Goal: Navigation & Orientation: Understand site structure

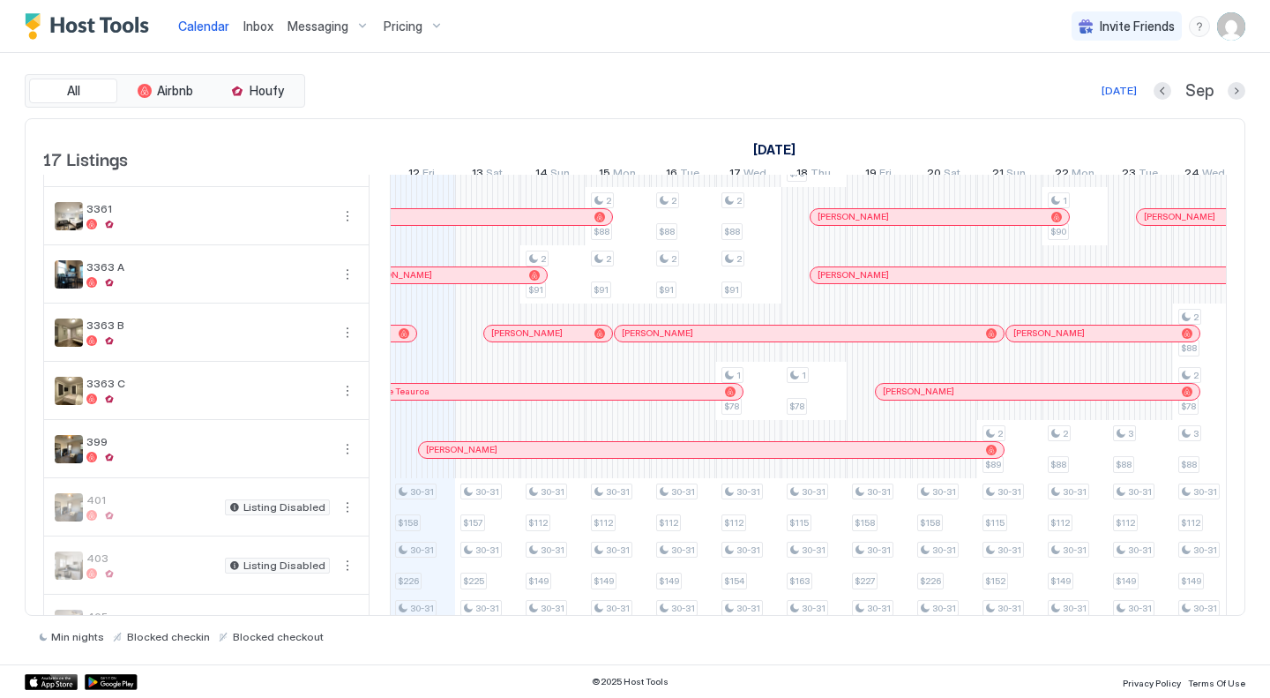
scroll to position [529, 0]
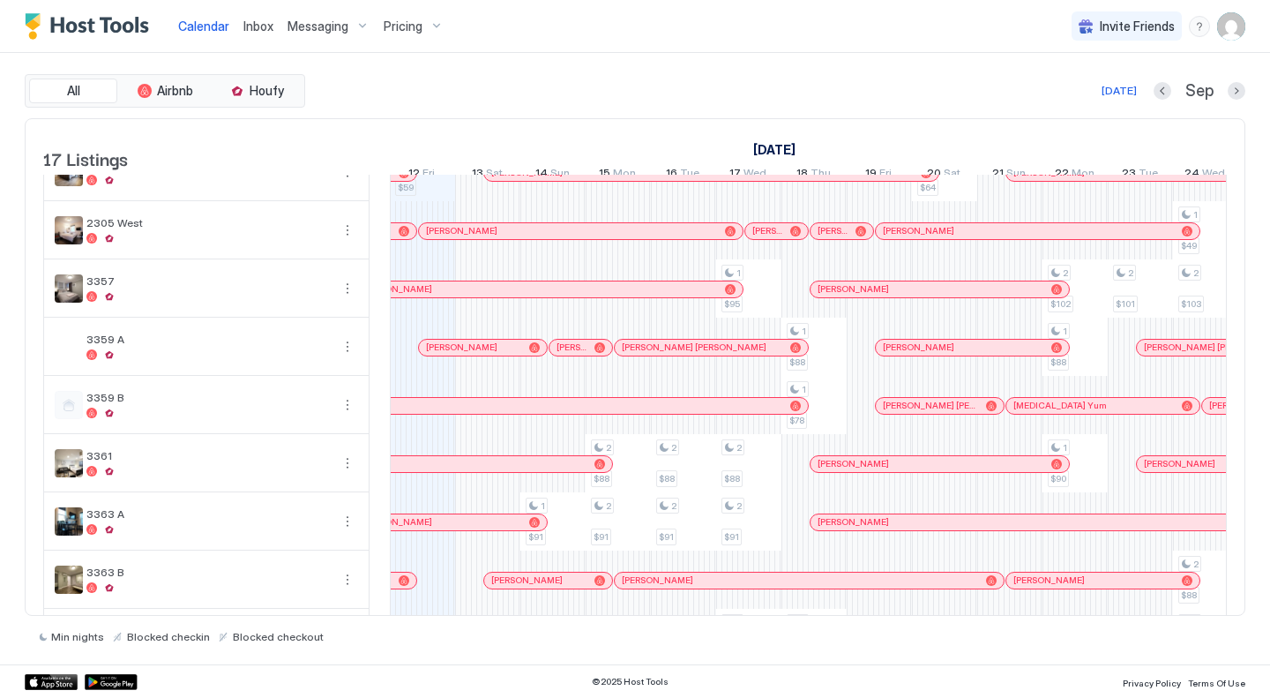
scroll to position [353, 0]
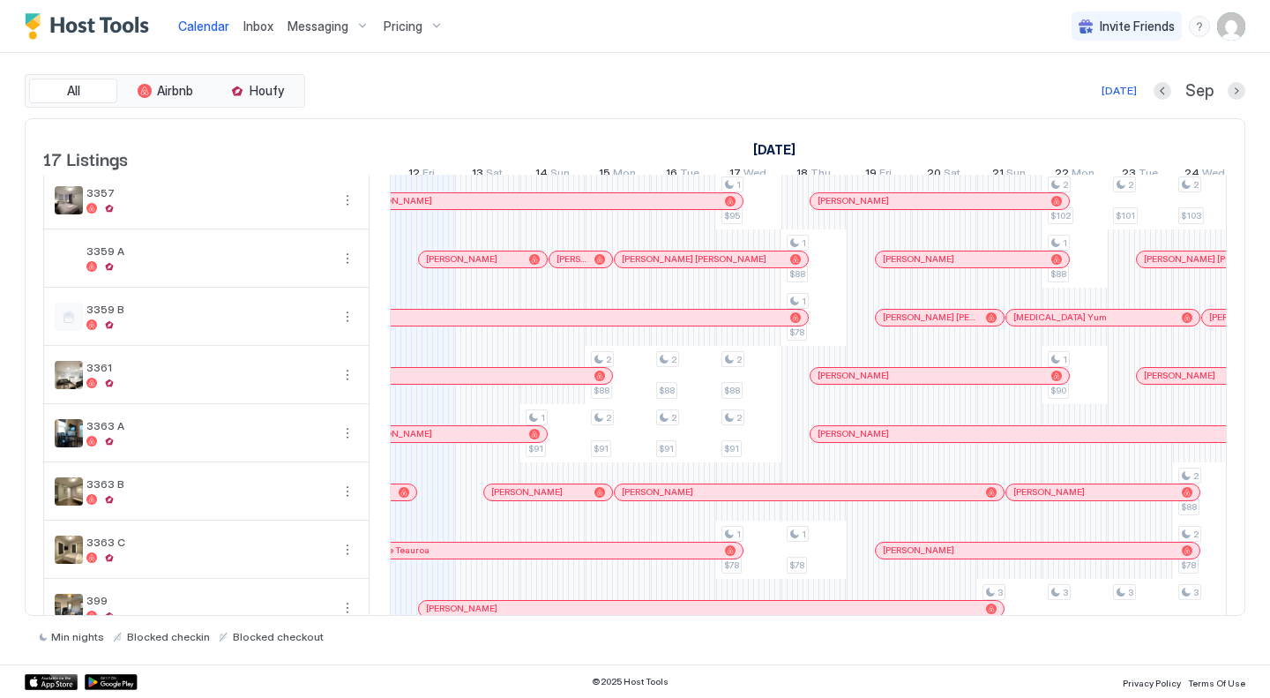
click at [432, 515] on div "30 $275 31 $145 1 $59 30-31 $158 30-31 $226 30-31 $230 30 $276 31 $145 30-31 $1…" at bounding box center [1141, 317] width 3460 height 989
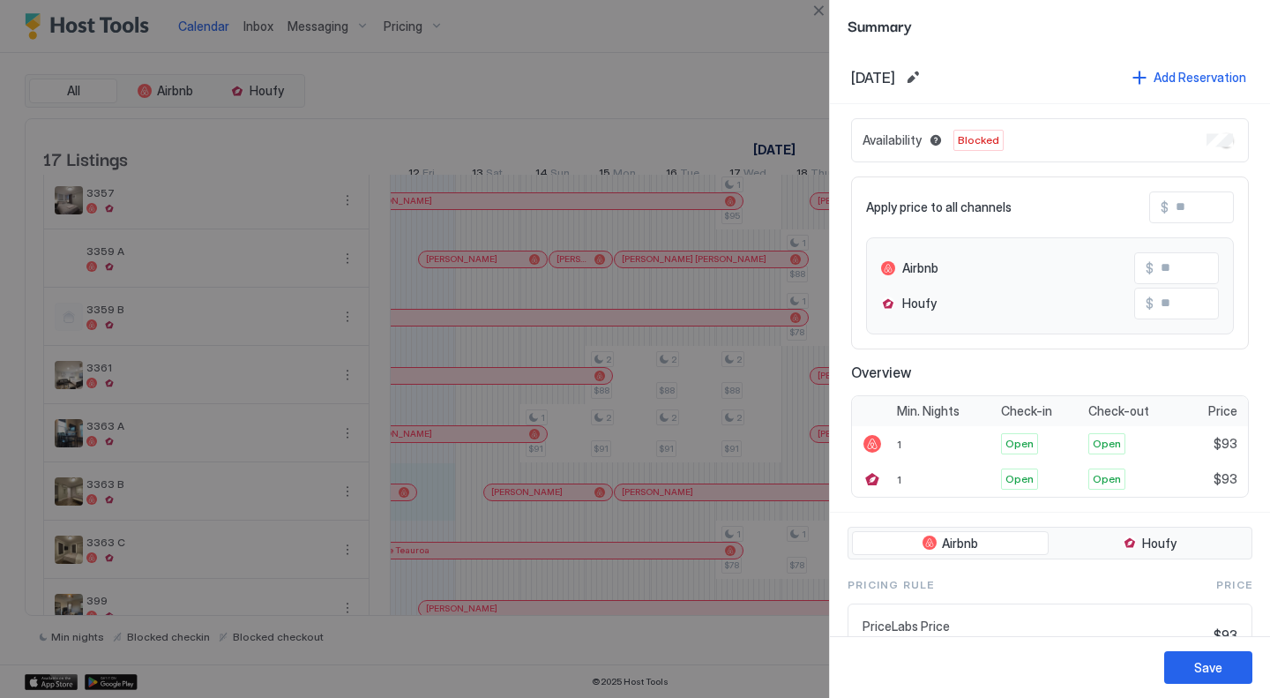
click at [586, 39] on div at bounding box center [635, 349] width 1270 height 698
click at [821, 11] on button "Close" at bounding box center [818, 10] width 21 height 21
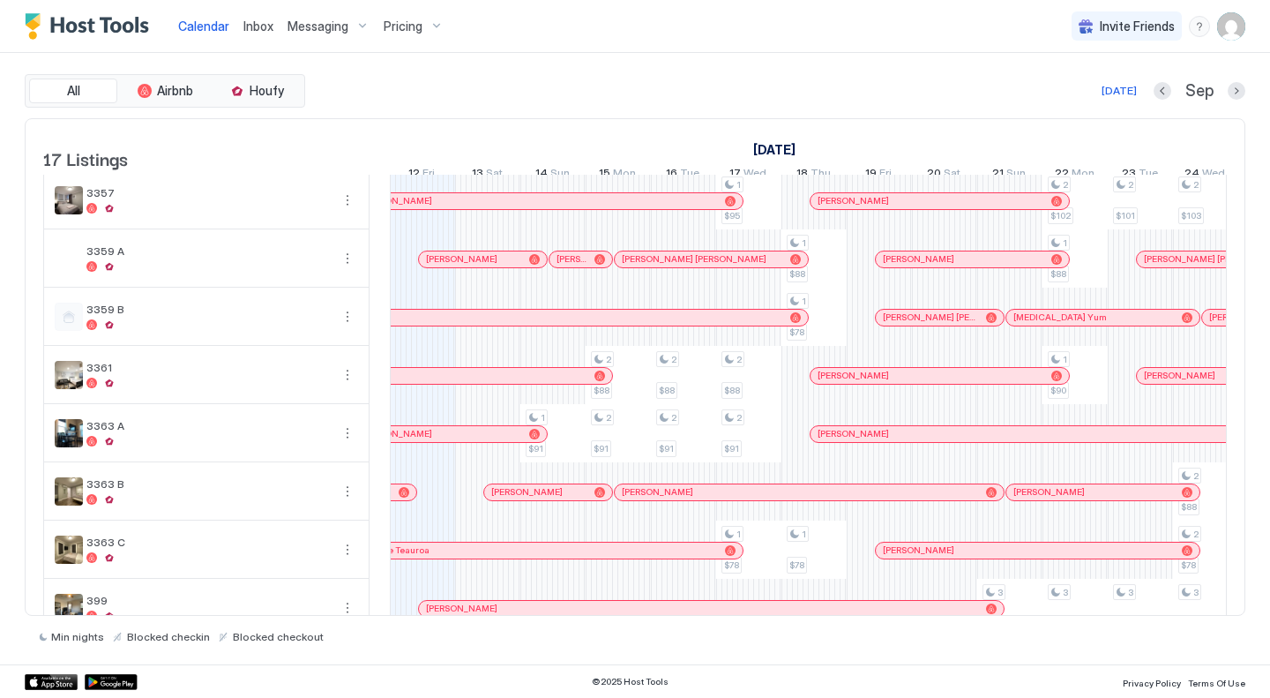
click at [652, 52] on div "Calendar Inbox Messaging Pricing Invite Friends KE" at bounding box center [635, 26] width 1270 height 53
